Goal: Task Accomplishment & Management: Manage account settings

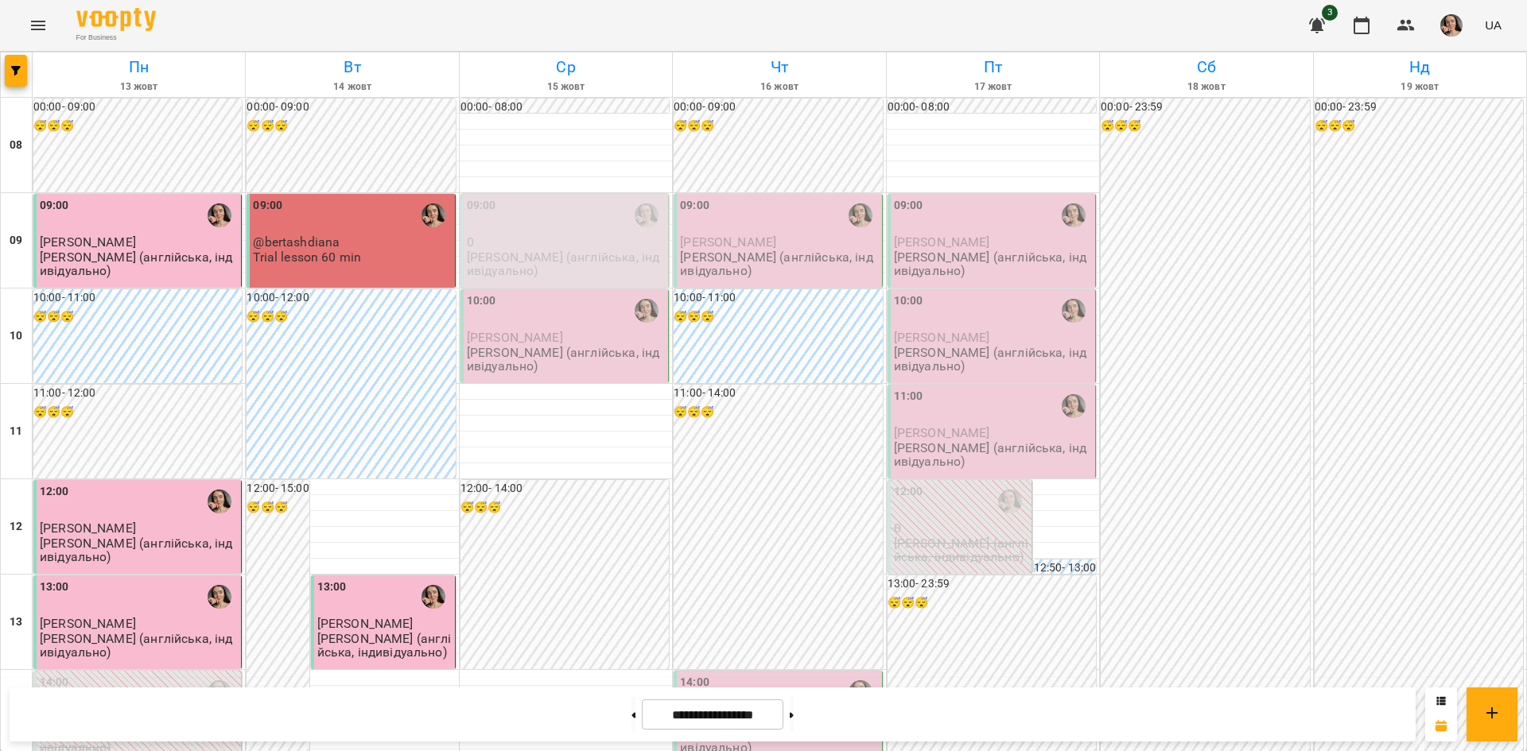
click at [596, 315] on div "10:00" at bounding box center [566, 311] width 198 height 37
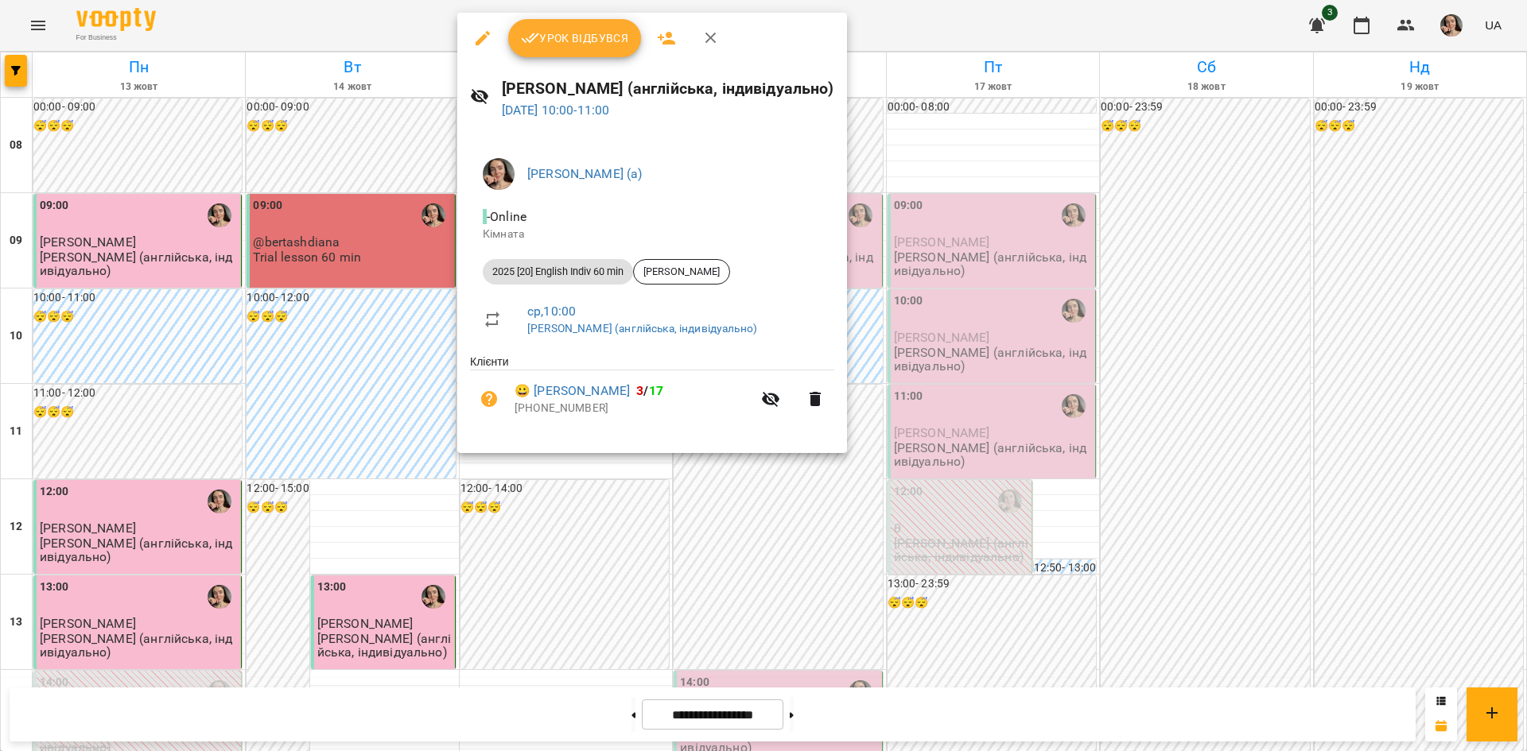
click at [564, 25] on button "Урок відбувся" at bounding box center [575, 38] width 134 height 38
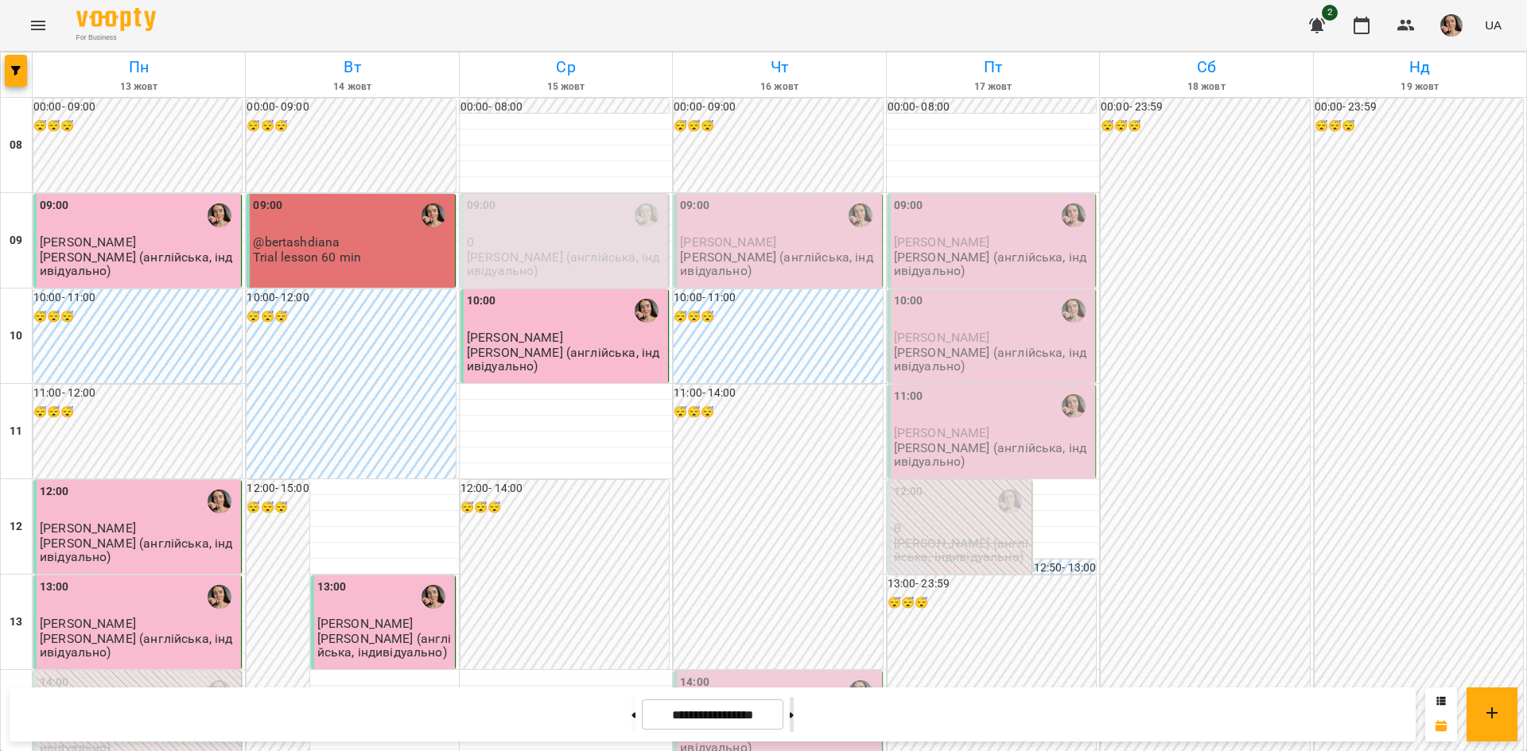
click at [794, 712] on button at bounding box center [792, 714] width 4 height 35
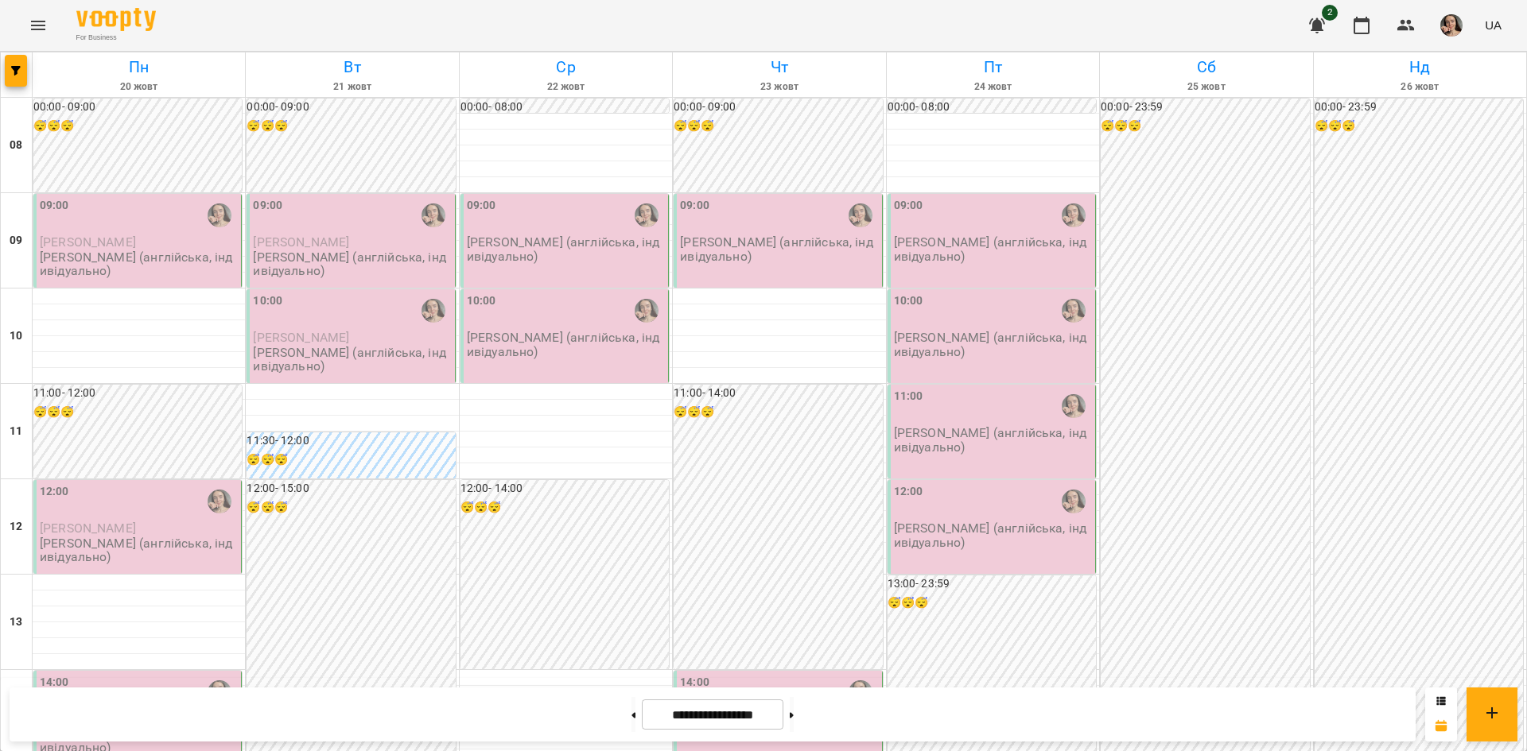
scroll to position [343, 0]
click at [631, 725] on button at bounding box center [633, 714] width 4 height 35
type input "**********"
